Goal: Find specific page/section: Find specific page/section

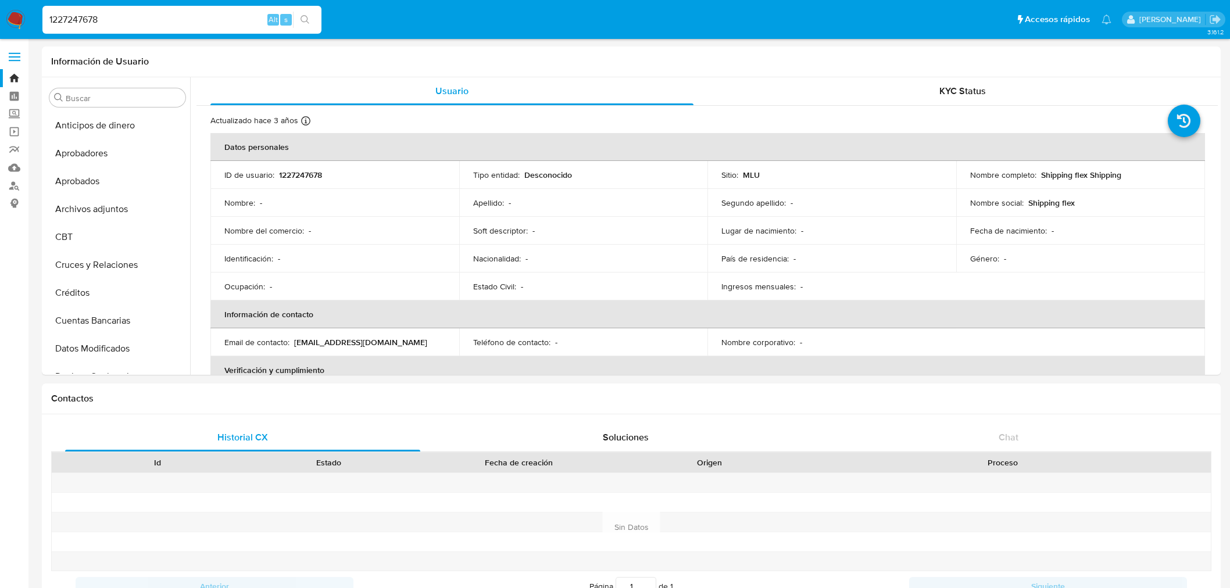
select select "10"
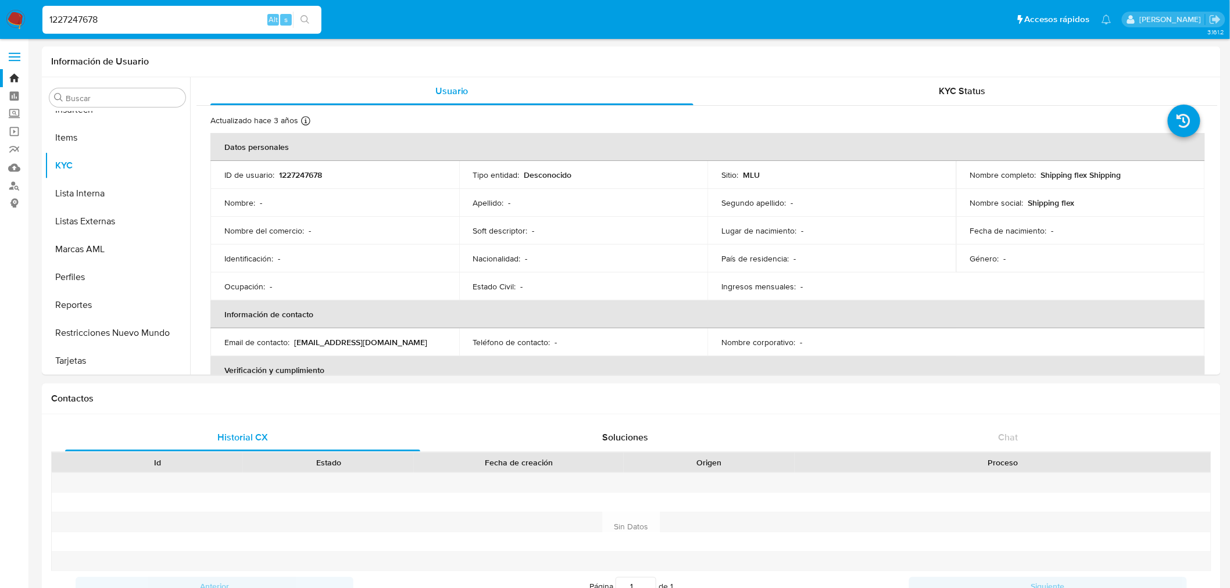
click at [113, 14] on input "1227247678" at bounding box center [181, 19] width 279 height 15
paste input "200659669"
type input "2006596698"
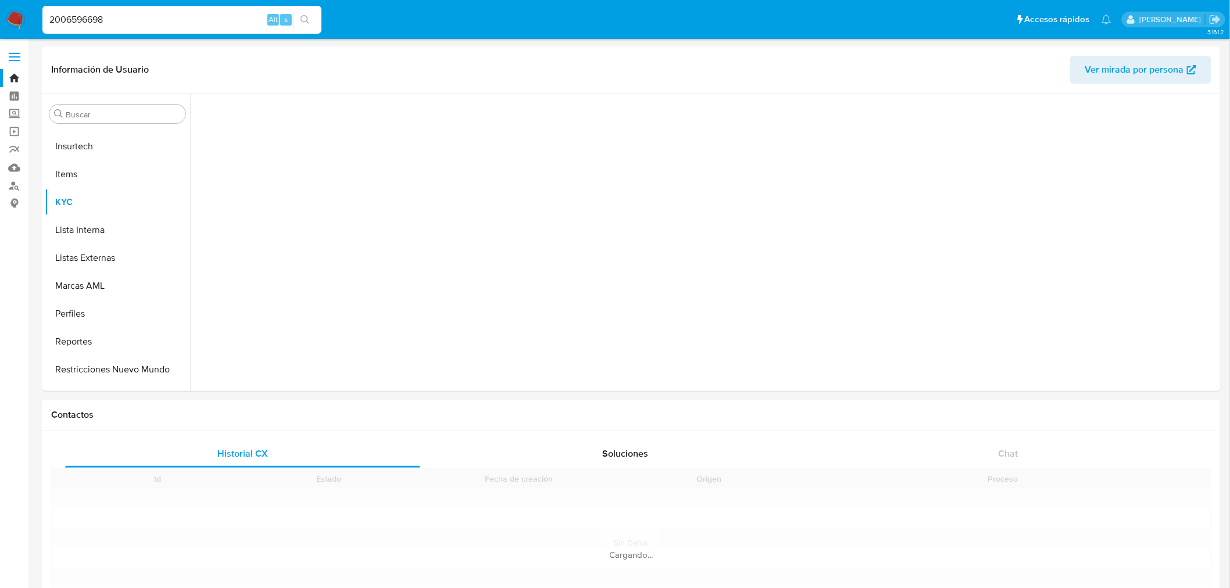
scroll to position [574, 0]
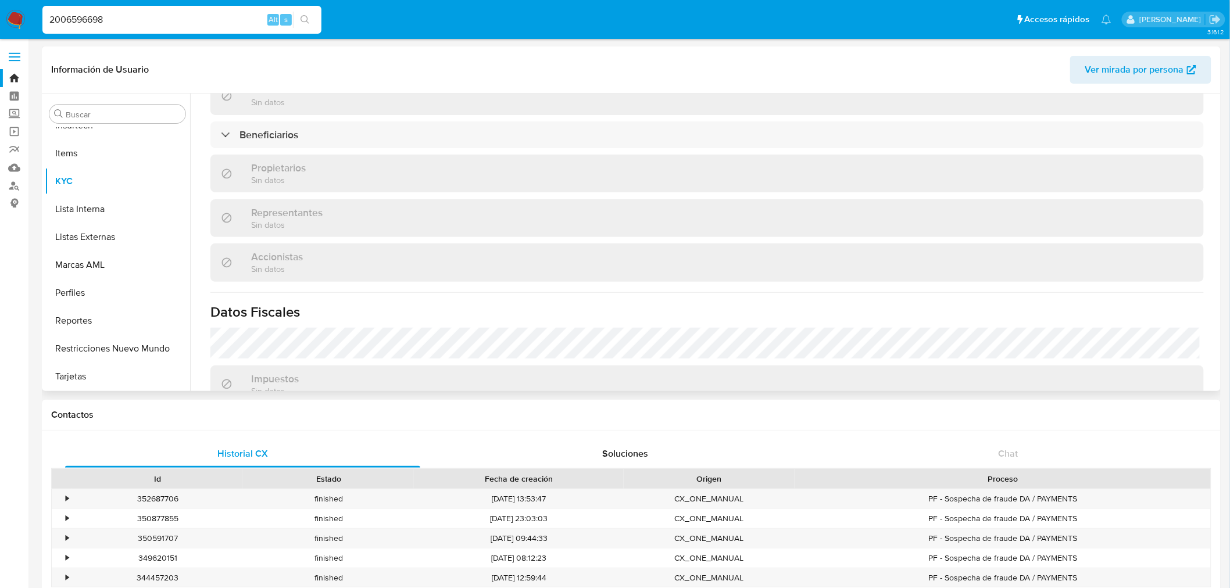
select select "10"
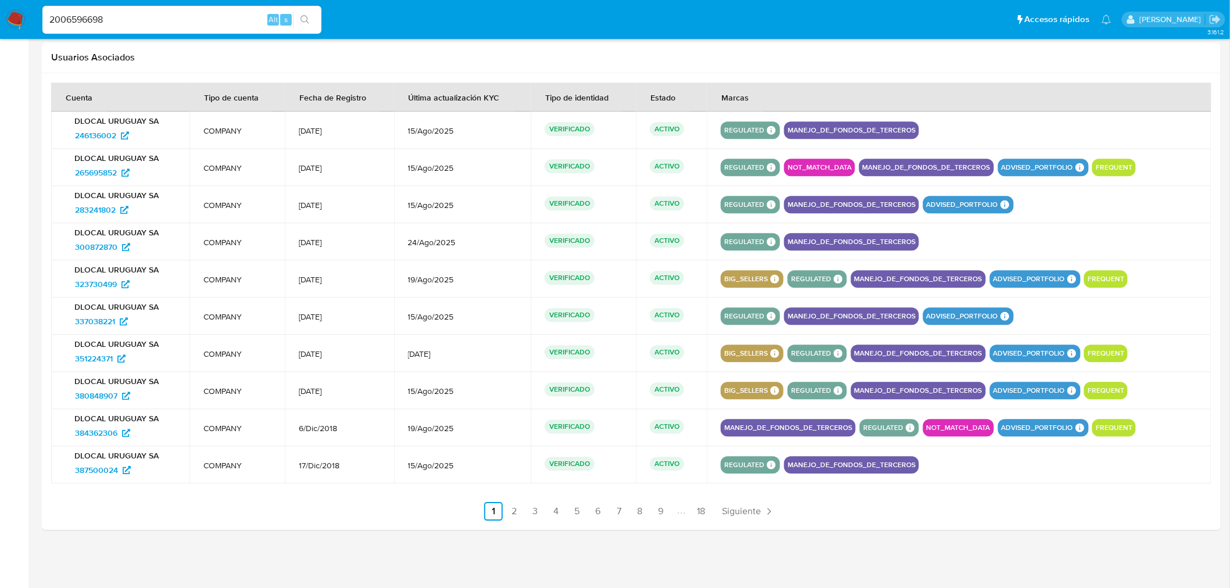
scroll to position [1151, 0]
click at [189, 13] on input "2006596698" at bounding box center [181, 19] width 279 height 15
paste input "1697891830"
type input "1697891830"
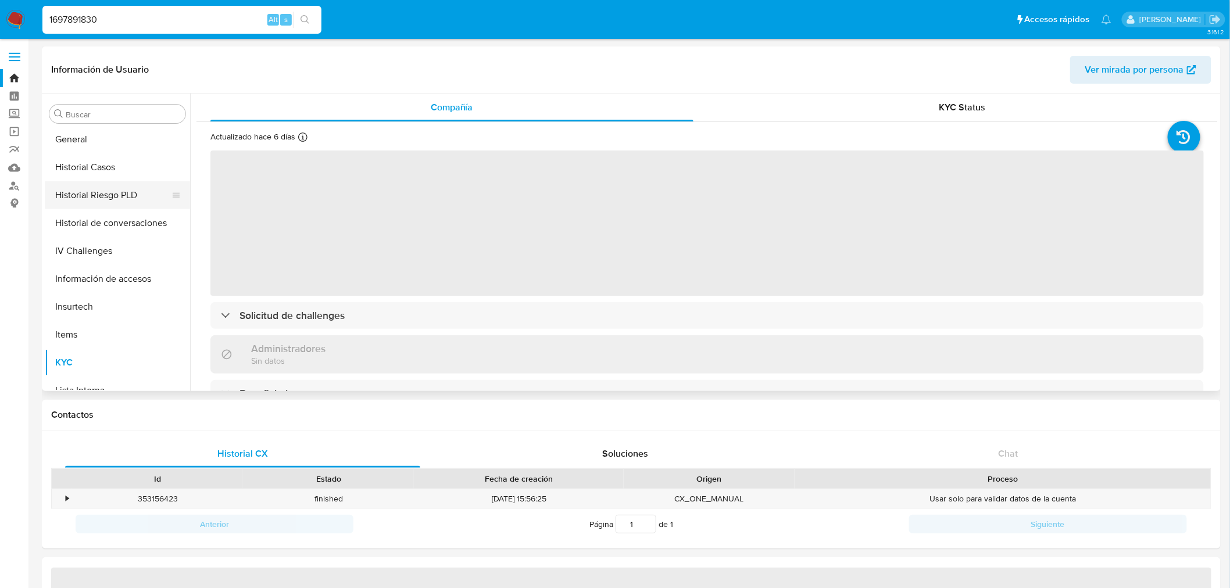
scroll to position [381, 0]
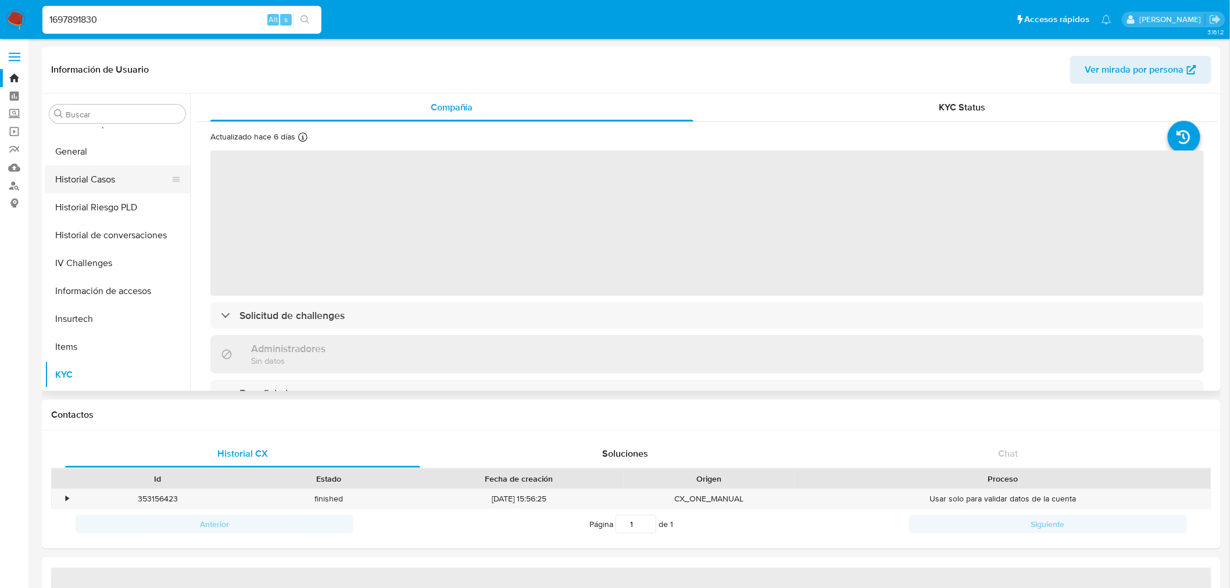
select select "10"
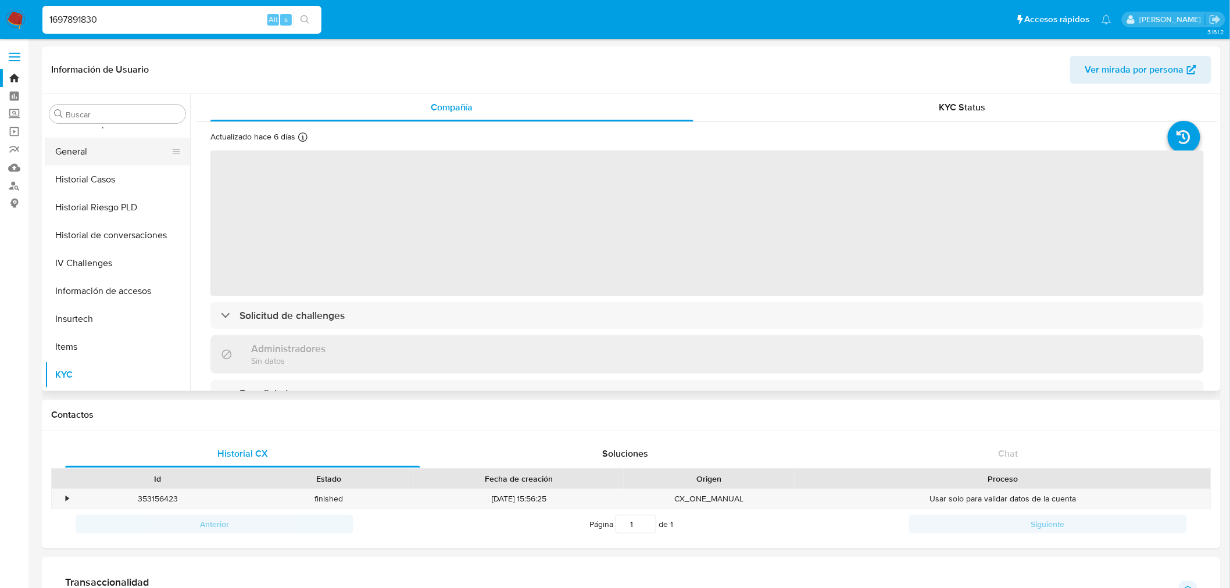
click at [109, 148] on button "General" at bounding box center [113, 152] width 136 height 28
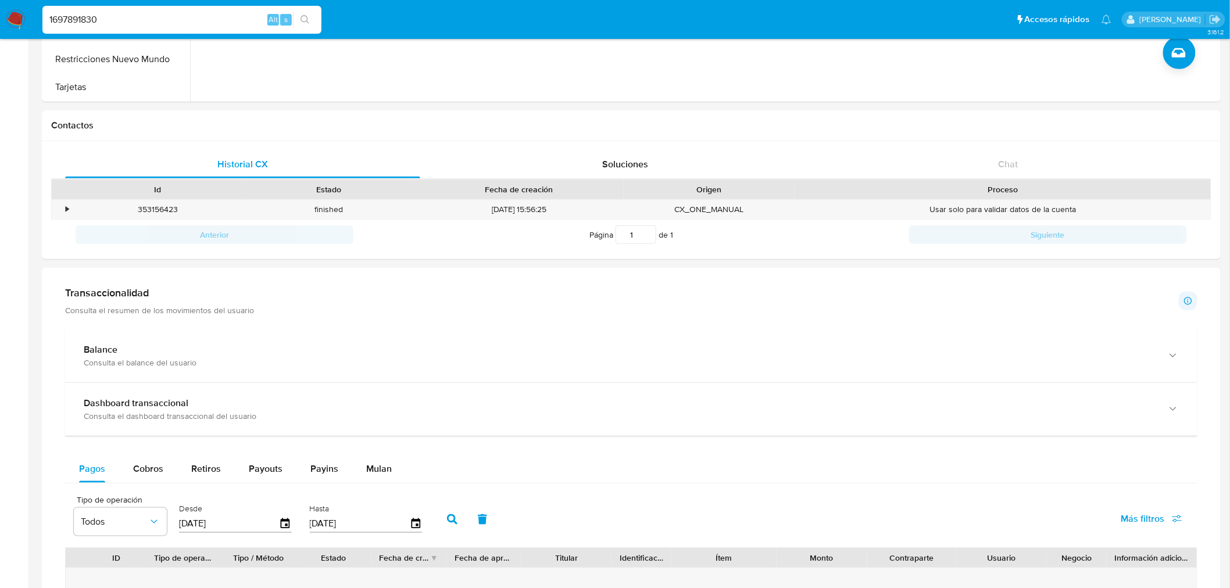
scroll to position [0, 0]
